Goal: Check status

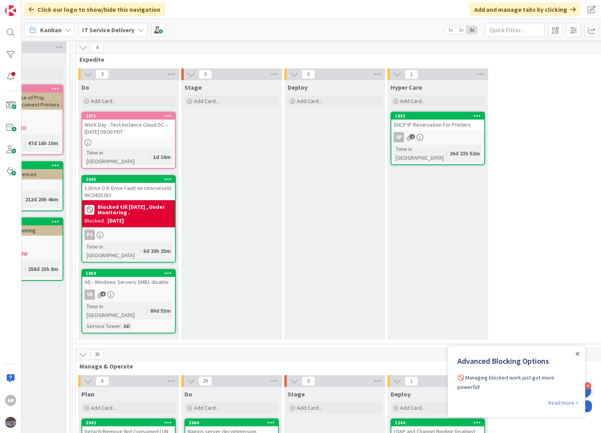
scroll to position [0, 474]
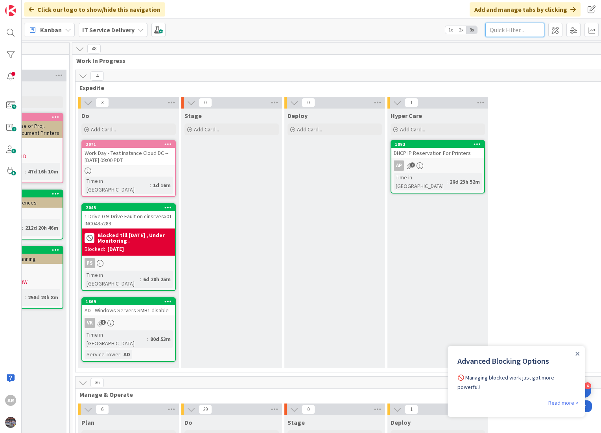
click at [495, 28] on input "text" at bounding box center [515, 30] width 59 height 14
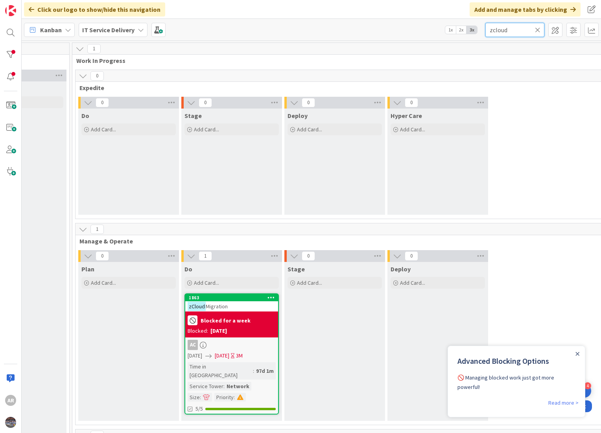
type input "zcloud"
click at [224, 322] on b "Blocked for a week" at bounding box center [226, 321] width 50 height 6
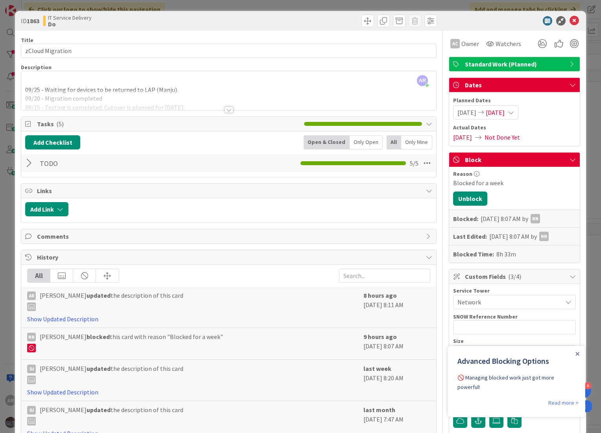
click at [24, 88] on div "AR [PERSON_NAME] just joined 09/25 - Waiting for devices to be returned to LAP …" at bounding box center [228, 90] width 415 height 39
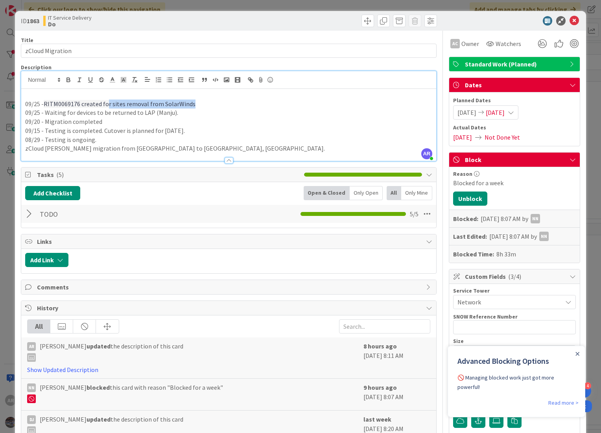
drag, startPoint x: 183, startPoint y: 102, endPoint x: 106, endPoint y: 105, distance: 76.8
click at [106, 105] on p "09/25 - RITM0069176 created for sites removal from SolarWinds" at bounding box center [228, 104] width 407 height 9
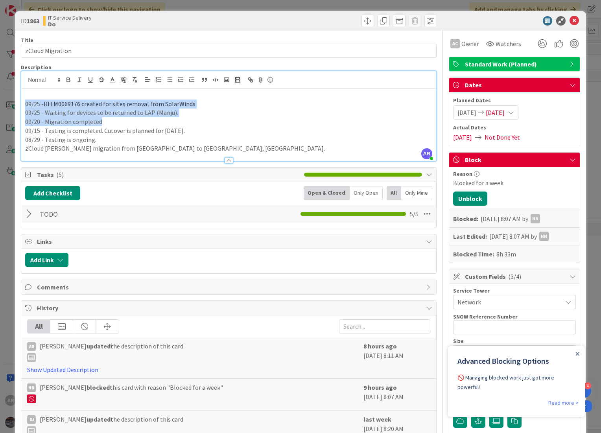
drag, startPoint x: 110, startPoint y: 120, endPoint x: 20, endPoint y: 102, distance: 91.9
click at [20, 102] on div "ID 1863 IT Service Delivery Do Title 16 / 128 zCloud Migration Description AR […" at bounding box center [301, 345] width 572 height 669
copy div "09/25 - RITM0069176 created for sites removal from SolarWinds 09/25 - Waiting f…"
click at [215, 110] on p "09/25 - Waiting for devices to be returned to LAP (Manju)." at bounding box center [228, 112] width 407 height 9
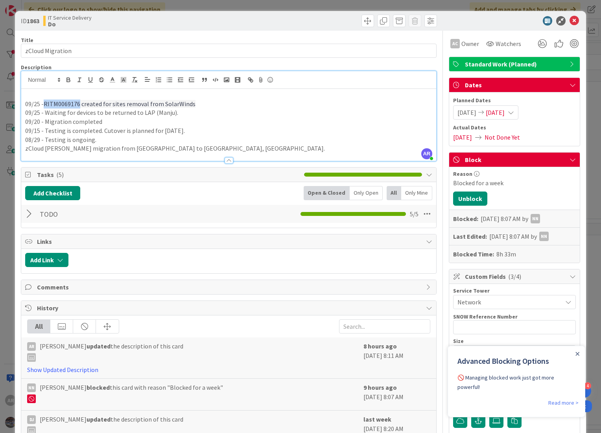
drag, startPoint x: 78, startPoint y: 105, endPoint x: 45, endPoint y: 106, distance: 33.1
click at [45, 106] on span "RITM0069176 created for sites removal from SolarWinds" at bounding box center [120, 104] width 152 height 8
click at [67, 81] on icon "button" at bounding box center [68, 81] width 3 height 2
click at [90, 76] on button "button" at bounding box center [90, 79] width 11 height 9
click at [115, 125] on p "09/20 - Migration completed" at bounding box center [228, 121] width 407 height 9
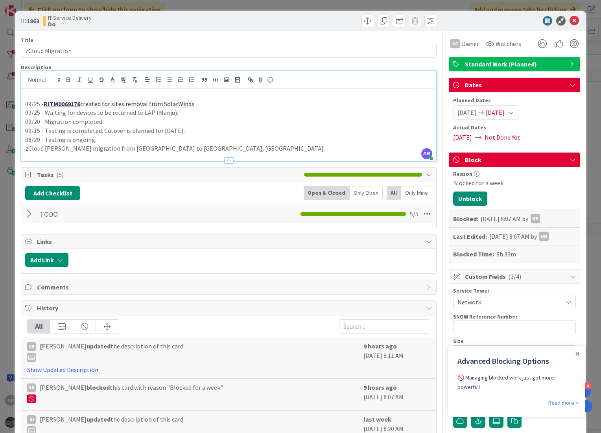
click at [131, 119] on p "09/20 - Migration completed" at bounding box center [228, 121] width 407 height 9
drag, startPoint x: 200, startPoint y: 103, endPoint x: 42, endPoint y: 103, distance: 157.4
click at [42, 103] on p "09/25 - RITM0069176 created for sites removal from SolarWinds" at bounding box center [228, 104] width 407 height 9
click at [220, 104] on p "09/25 - RITM0069176 created for sites removal from SolarWinds" at bounding box center [228, 104] width 407 height 9
